Goal: Task Accomplishment & Management: Manage account settings

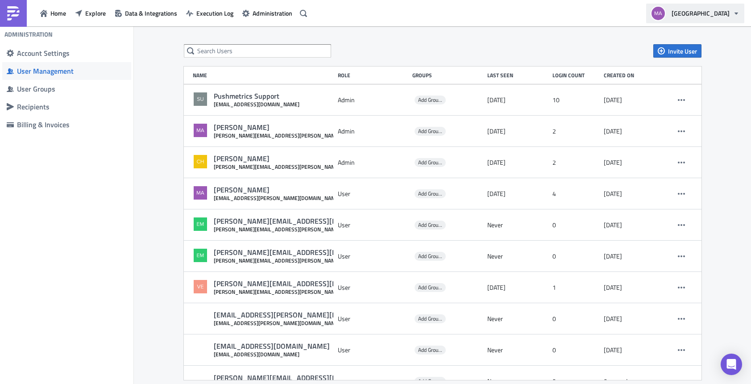
click at [729, 17] on span "[GEOGRAPHIC_DATA]" at bounding box center [701, 12] width 58 height 9
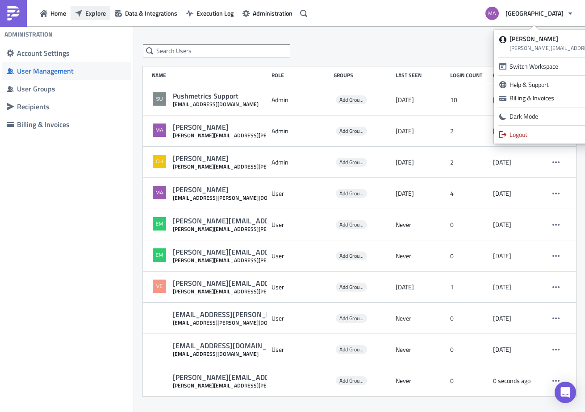
click at [84, 15] on button "Explore" at bounding box center [91, 13] width 40 height 14
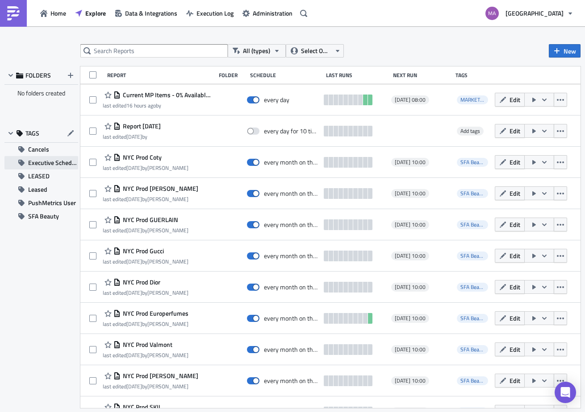
click at [59, 158] on span "Executive Schedule" at bounding box center [53, 162] width 50 height 13
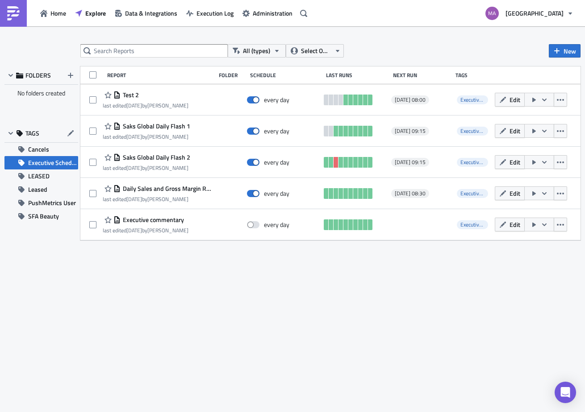
click at [112, 76] on div "Report" at bounding box center [160, 75] width 107 height 7
click at [91, 76] on span at bounding box center [92, 74] width 7 height 7
click at [91, 76] on input "checkbox" at bounding box center [94, 76] width 6 height 6
checkbox input "true"
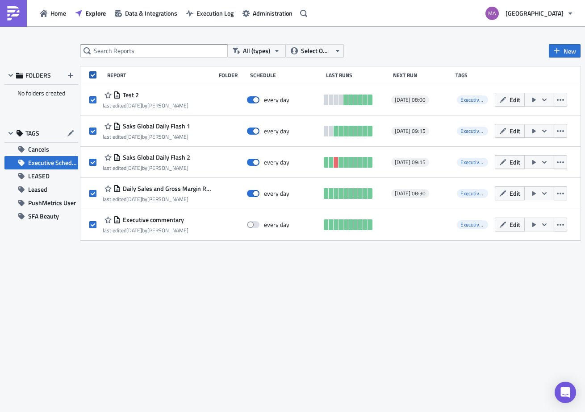
checkbox input "true"
click at [91, 76] on span at bounding box center [92, 74] width 7 height 7
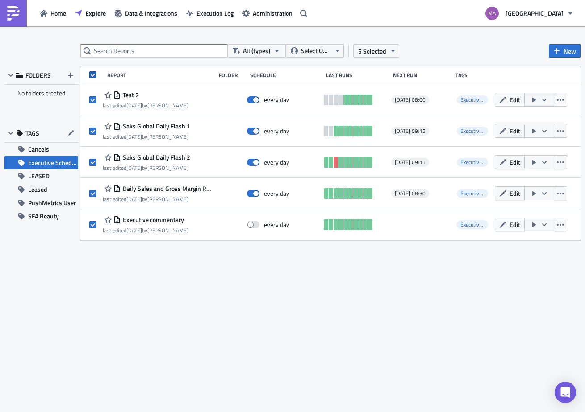
click at [91, 76] on input "checkbox" at bounding box center [94, 76] width 6 height 6
checkbox input "false"
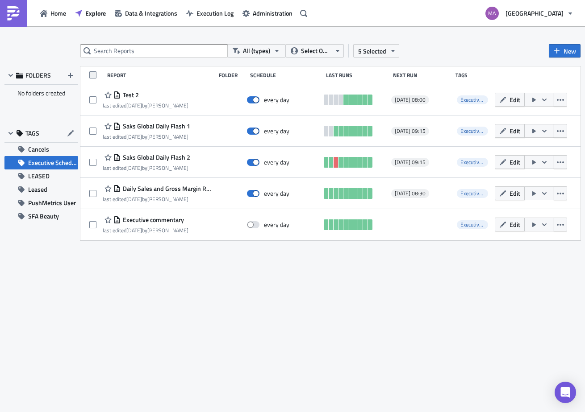
checkbox input "false"
click at [236, 76] on div "Folder" at bounding box center [232, 75] width 27 height 7
click at [277, 75] on div "Schedule" at bounding box center [285, 75] width 71 height 7
click at [328, 52] on span "Select Owner" at bounding box center [316, 51] width 30 height 10
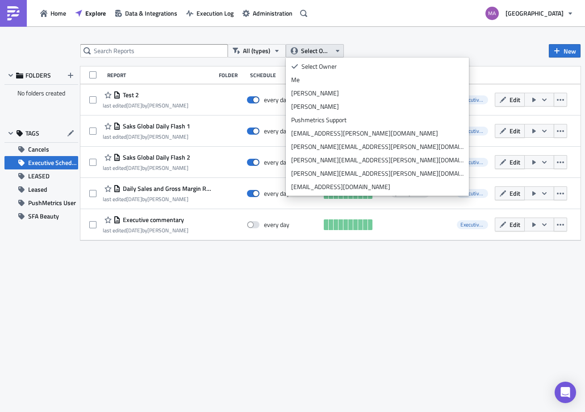
click at [328, 52] on span "Select Owner" at bounding box center [316, 51] width 30 height 10
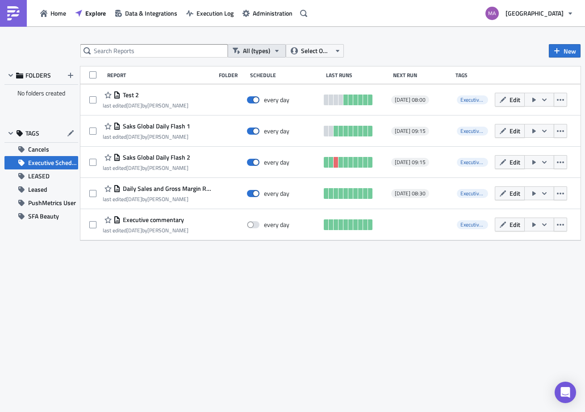
click at [276, 48] on icon "button" at bounding box center [276, 50] width 7 height 7
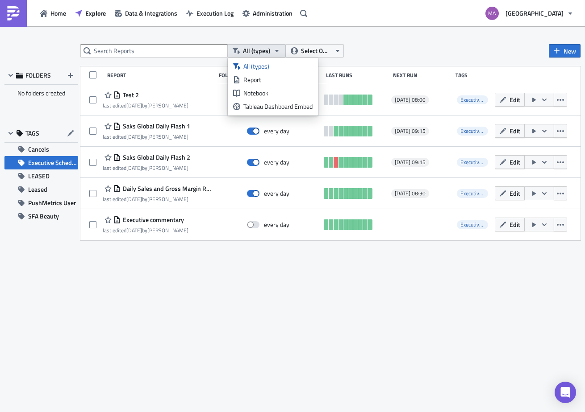
click at [276, 48] on icon "button" at bounding box center [276, 50] width 7 height 7
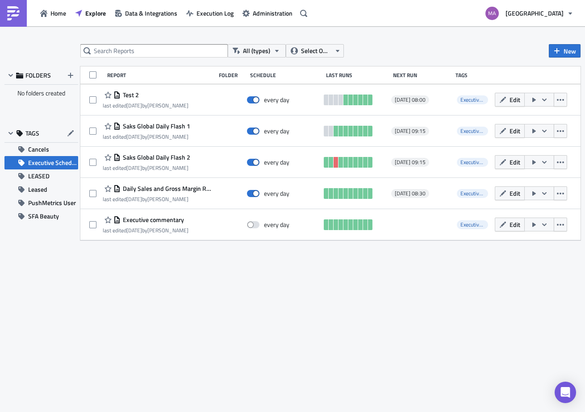
click at [123, 75] on div "Report" at bounding box center [160, 75] width 107 height 7
click at [136, 79] on div "Report Folder Schedule Last Runs Next Run Tags" at bounding box center [330, 75] width 500 height 18
click at [50, 204] on span "PushMetrics User" at bounding box center [52, 202] width 48 height 13
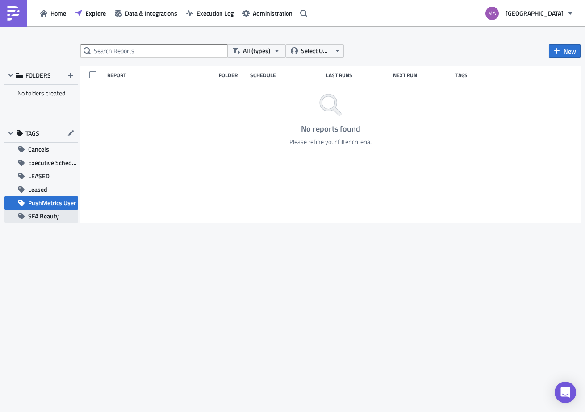
click at [49, 217] on span "SFA Beauty" at bounding box center [43, 216] width 31 height 13
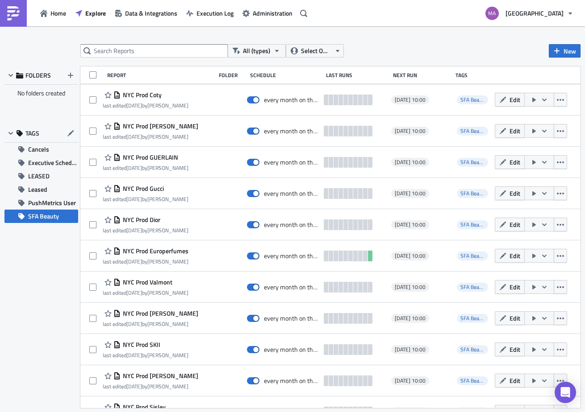
click at [117, 75] on div "Report" at bounding box center [160, 75] width 107 height 7
click at [232, 77] on div "Folder" at bounding box center [232, 75] width 27 height 7
click at [278, 74] on div "Schedule" at bounding box center [285, 75] width 71 height 7
click at [345, 79] on div "Report Folder Schedule Last Runs Next Run Tags" at bounding box center [330, 75] width 500 height 18
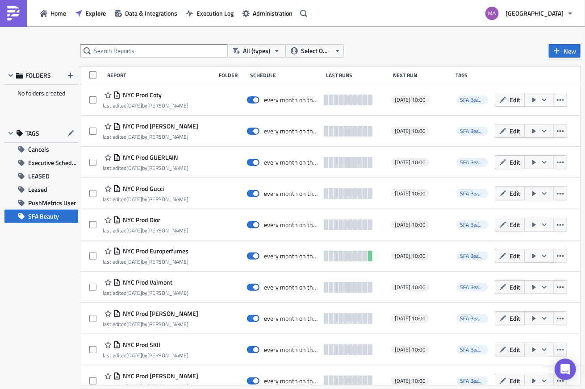
click at [122, 75] on div "Report" at bounding box center [160, 75] width 107 height 7
click at [129, 75] on div "Report" at bounding box center [160, 75] width 107 height 7
click at [128, 75] on div "Report" at bounding box center [160, 75] width 107 height 7
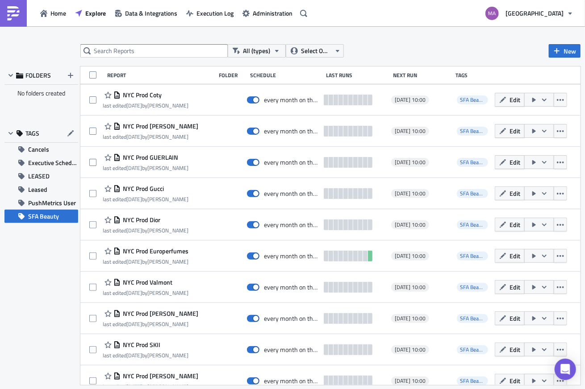
click at [124, 74] on div "Report" at bounding box center [160, 75] width 107 height 7
click at [92, 77] on span at bounding box center [92, 74] width 7 height 7
click at [92, 77] on input "checkbox" at bounding box center [94, 76] width 6 height 6
checkbox input "true"
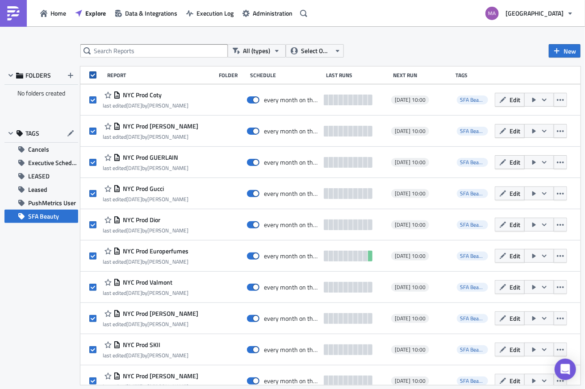
checkbox input "true"
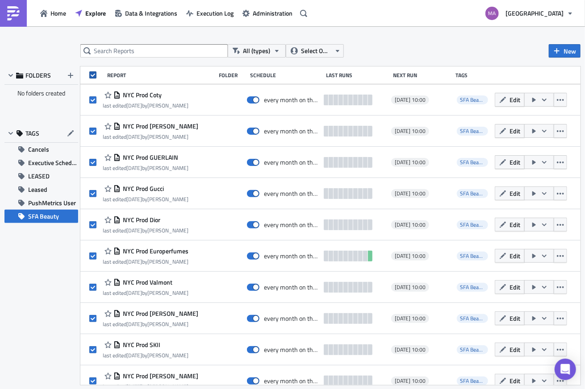
checkbox input "true"
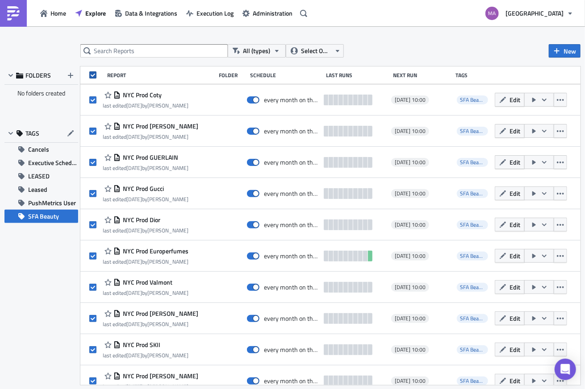
checkbox input "true"
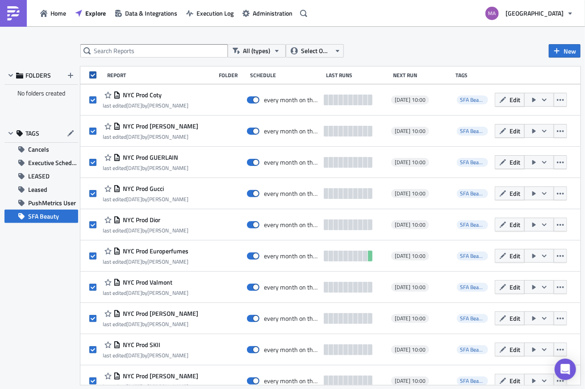
checkbox input "true"
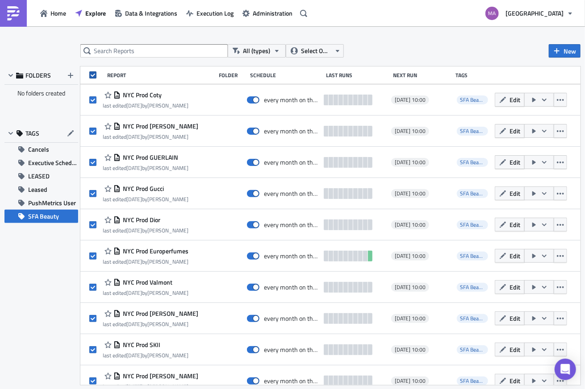
checkbox input "true"
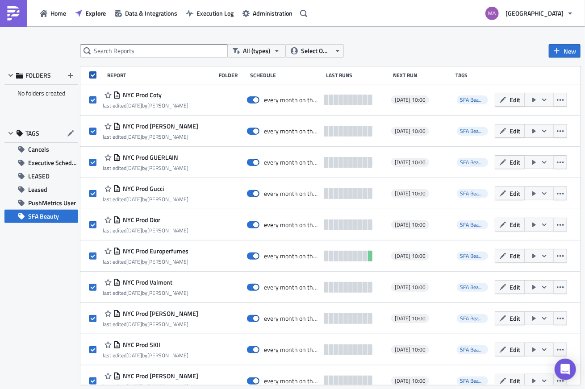
checkbox input "true"
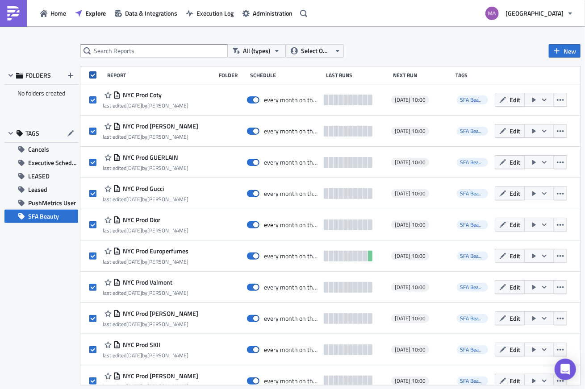
checkbox input "true"
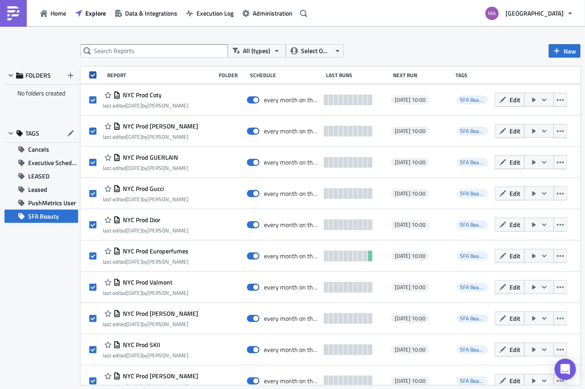
checkbox input "true"
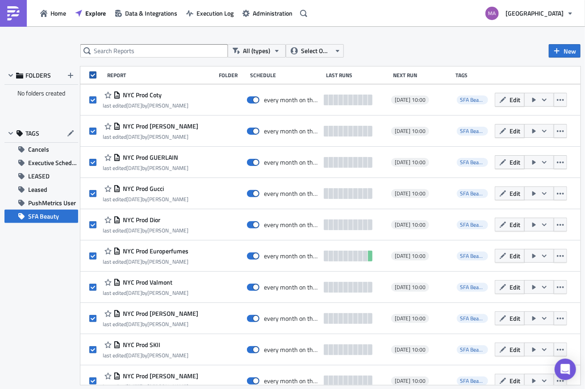
checkbox input "true"
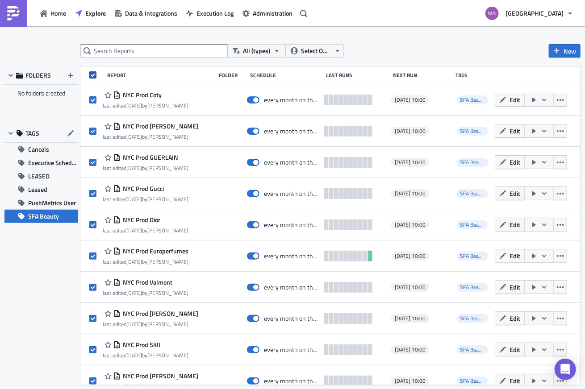
checkbox input "true"
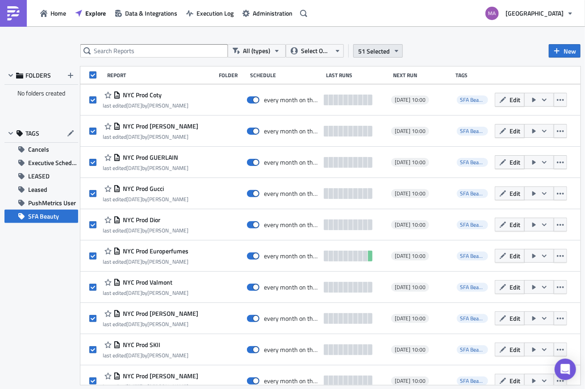
click at [386, 50] on span "51 Selected" at bounding box center [374, 50] width 32 height 9
click at [432, 42] on div "All (types) Select Owner 51 Selected New FOLDERS No folders created TAGS Cancel…" at bounding box center [292, 208] width 585 height 364
click at [93, 75] on span at bounding box center [92, 74] width 7 height 7
click at [93, 75] on input "checkbox" at bounding box center [94, 76] width 6 height 6
checkbox input "false"
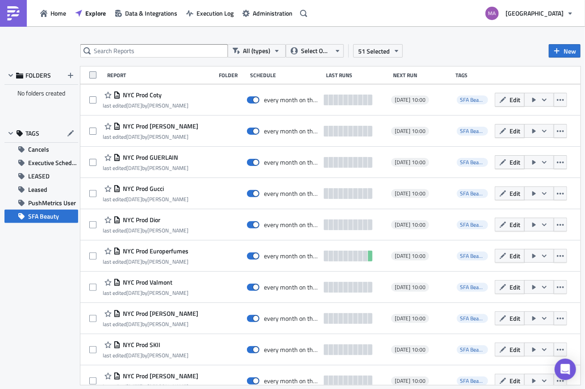
checkbox input "false"
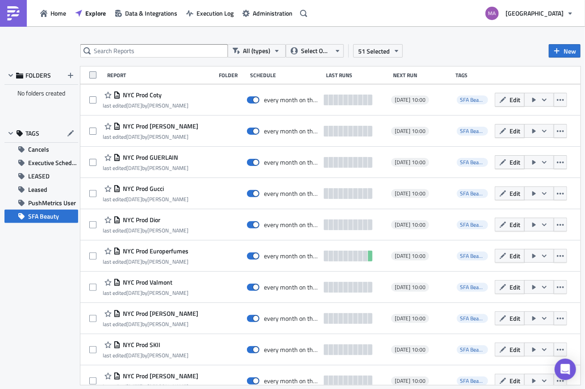
checkbox input "false"
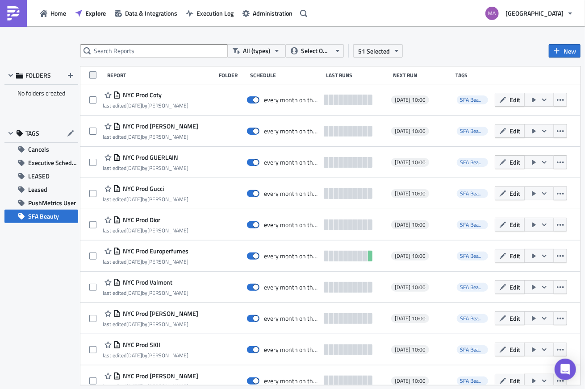
checkbox input "false"
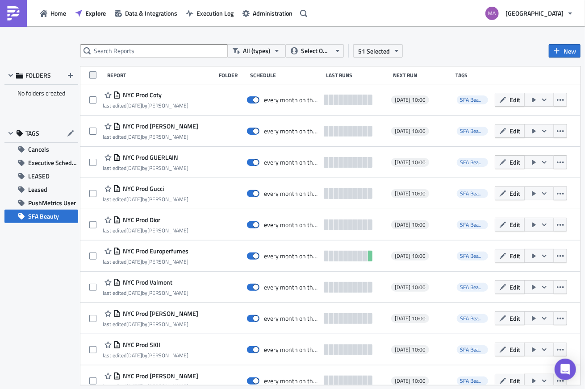
checkbox input "false"
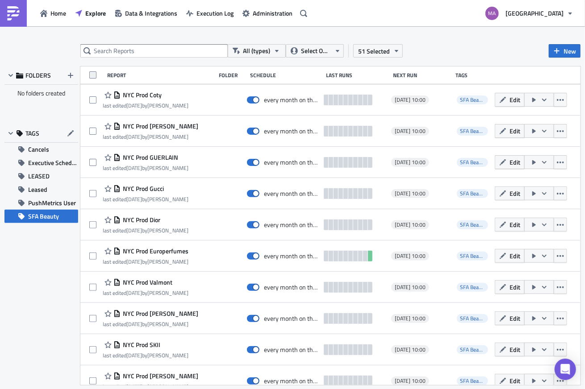
checkbox input "false"
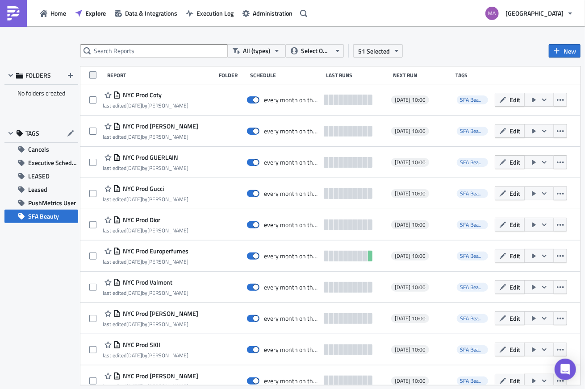
checkbox input "false"
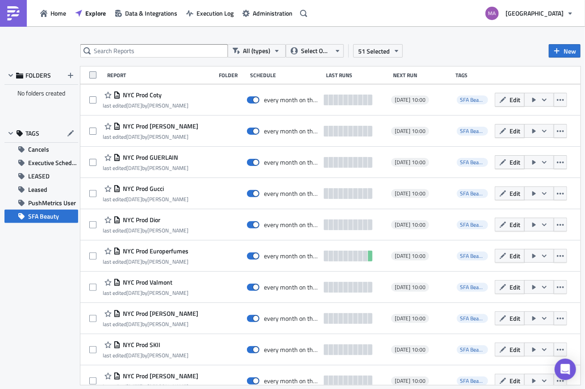
checkbox input "false"
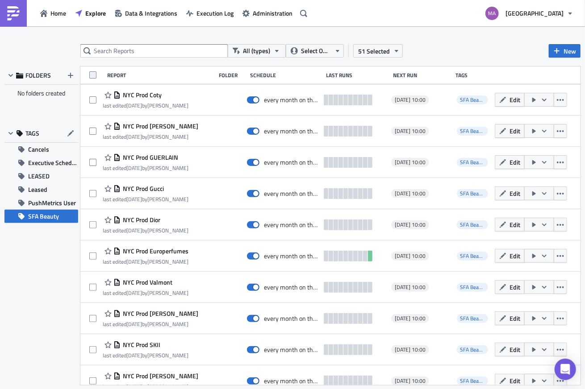
checkbox input "false"
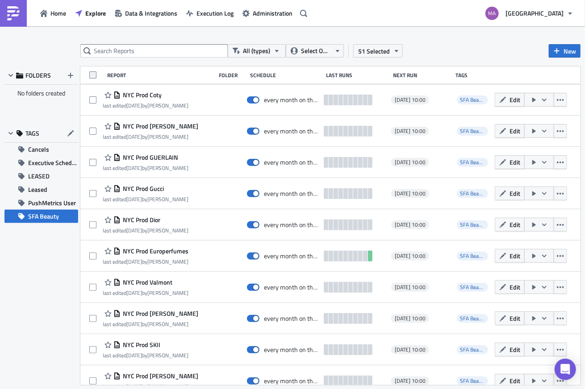
checkbox input "false"
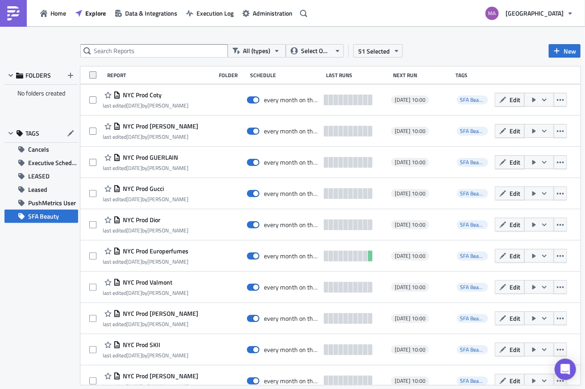
checkbox input "false"
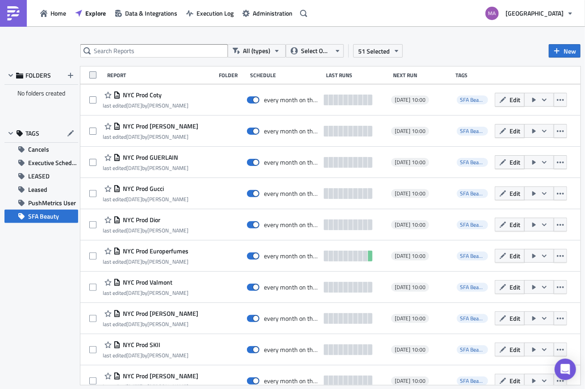
checkbox input "false"
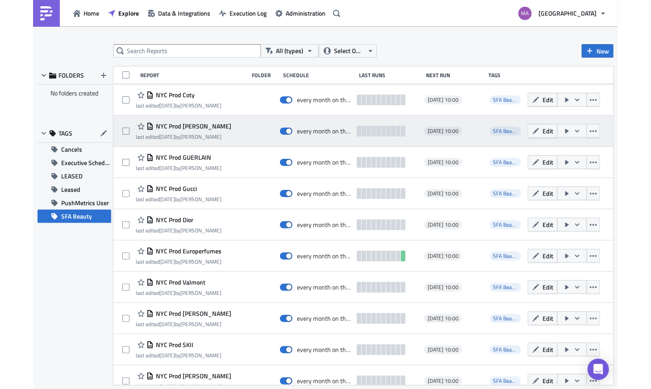
scroll to position [2, 0]
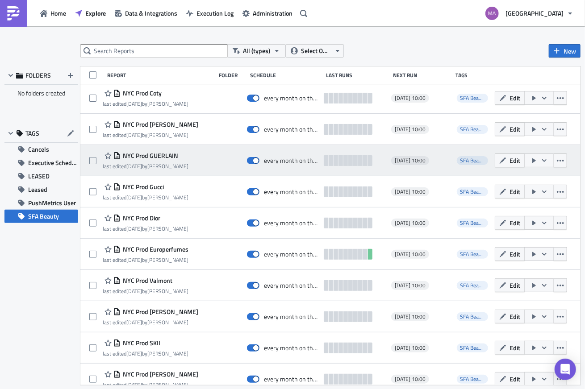
drag, startPoint x: 315, startPoint y: 111, endPoint x: 313, endPoint y: 145, distance: 34.4
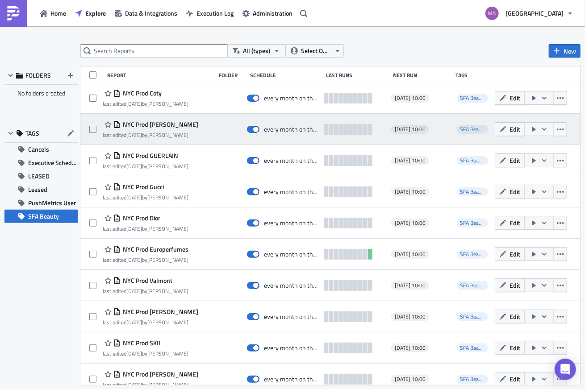
drag, startPoint x: 312, startPoint y: 151, endPoint x: 283, endPoint y: 136, distance: 32.9
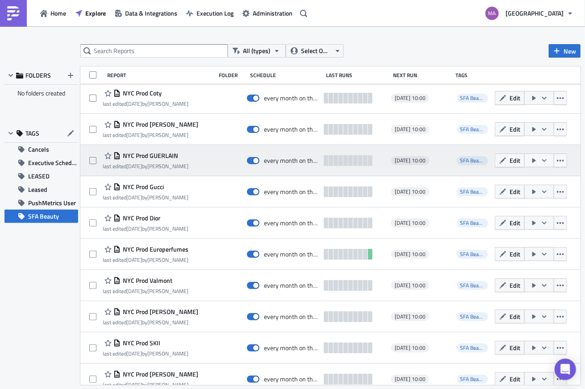
drag, startPoint x: 201, startPoint y: 167, endPoint x: 204, endPoint y: 147, distance: 20.3
click at [203, 148] on div "NYC Prod GUERLAIN last edited 3 days ago by Maiya Bautista every month on the 6…" at bounding box center [330, 160] width 500 height 31
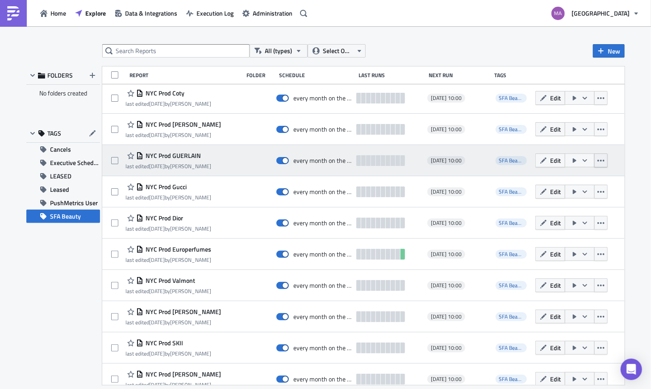
click at [597, 157] on icon "button" at bounding box center [600, 160] width 7 height 7
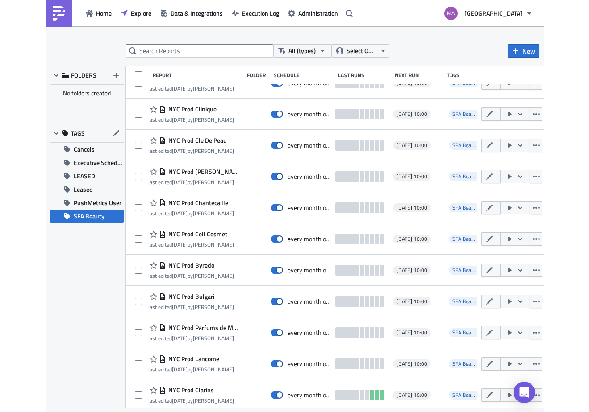
scroll to position [1269, 0]
